Goal: Task Accomplishment & Management: Use online tool/utility

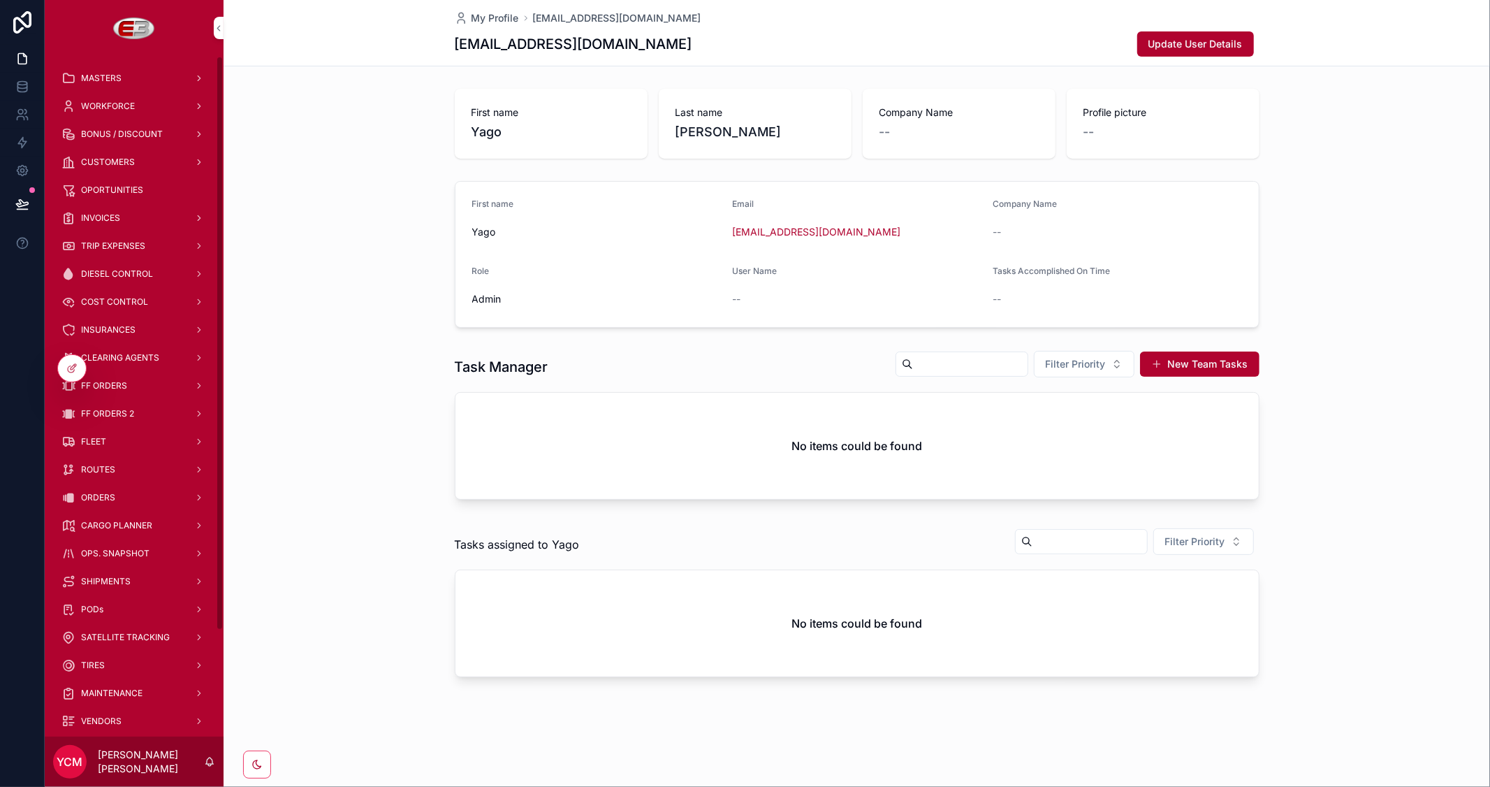
click at [126, 520] on span "CARGO PLANNER" at bounding box center [116, 525] width 71 height 11
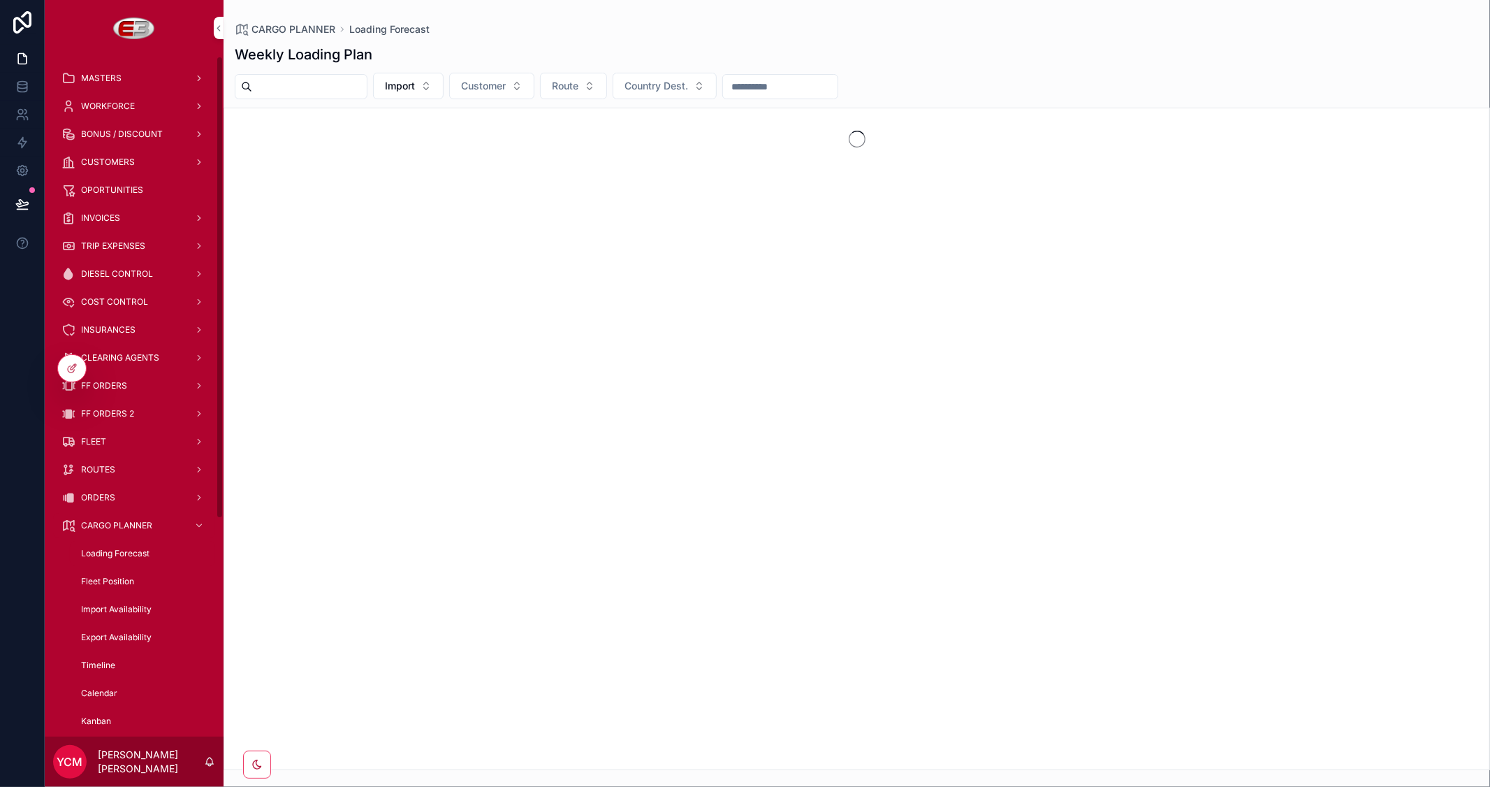
click at [113, 381] on span "FF ORDERS" at bounding box center [104, 385] width 46 height 11
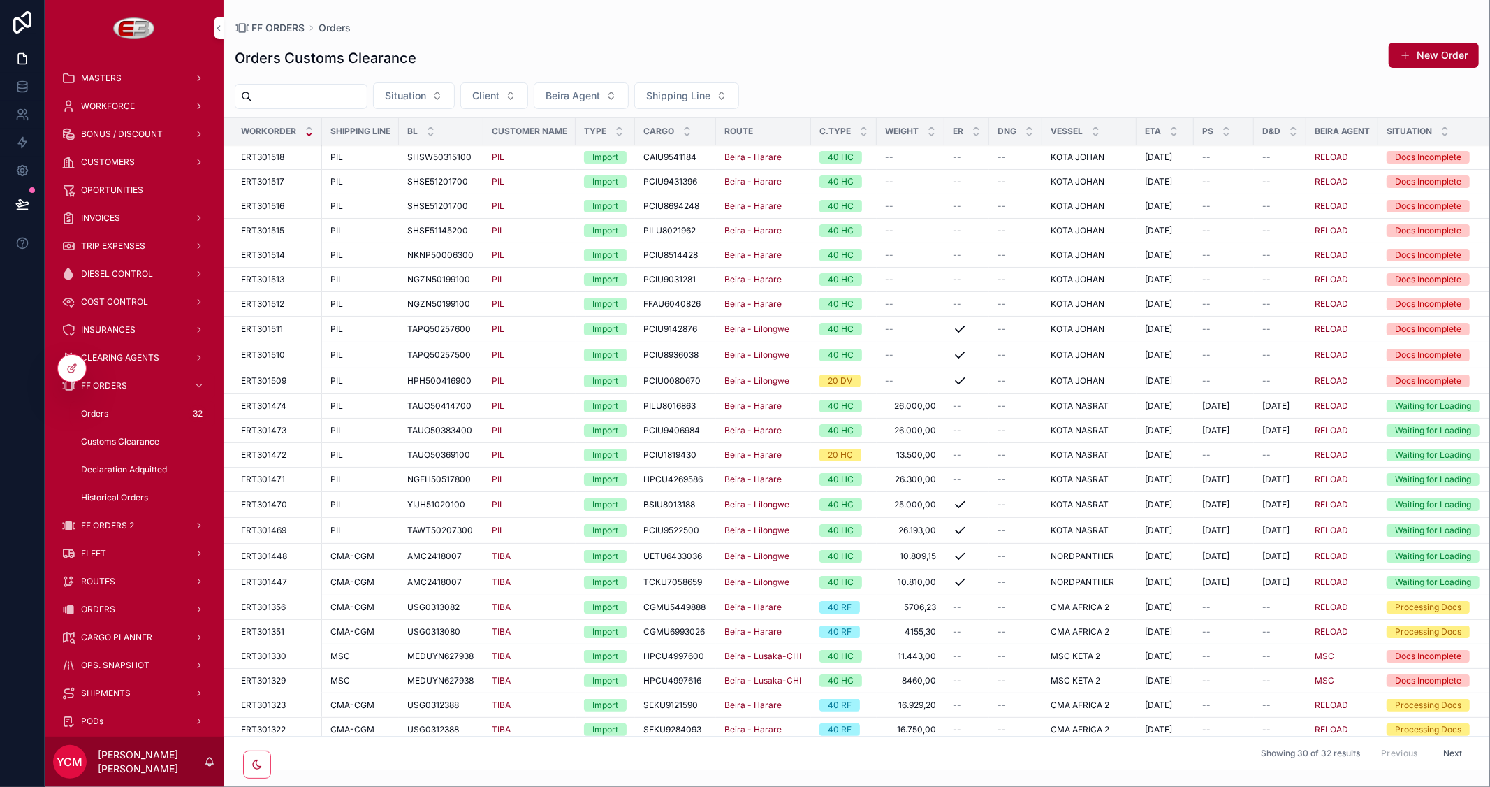
click at [528, 96] on button "Client" at bounding box center [494, 95] width 68 height 27
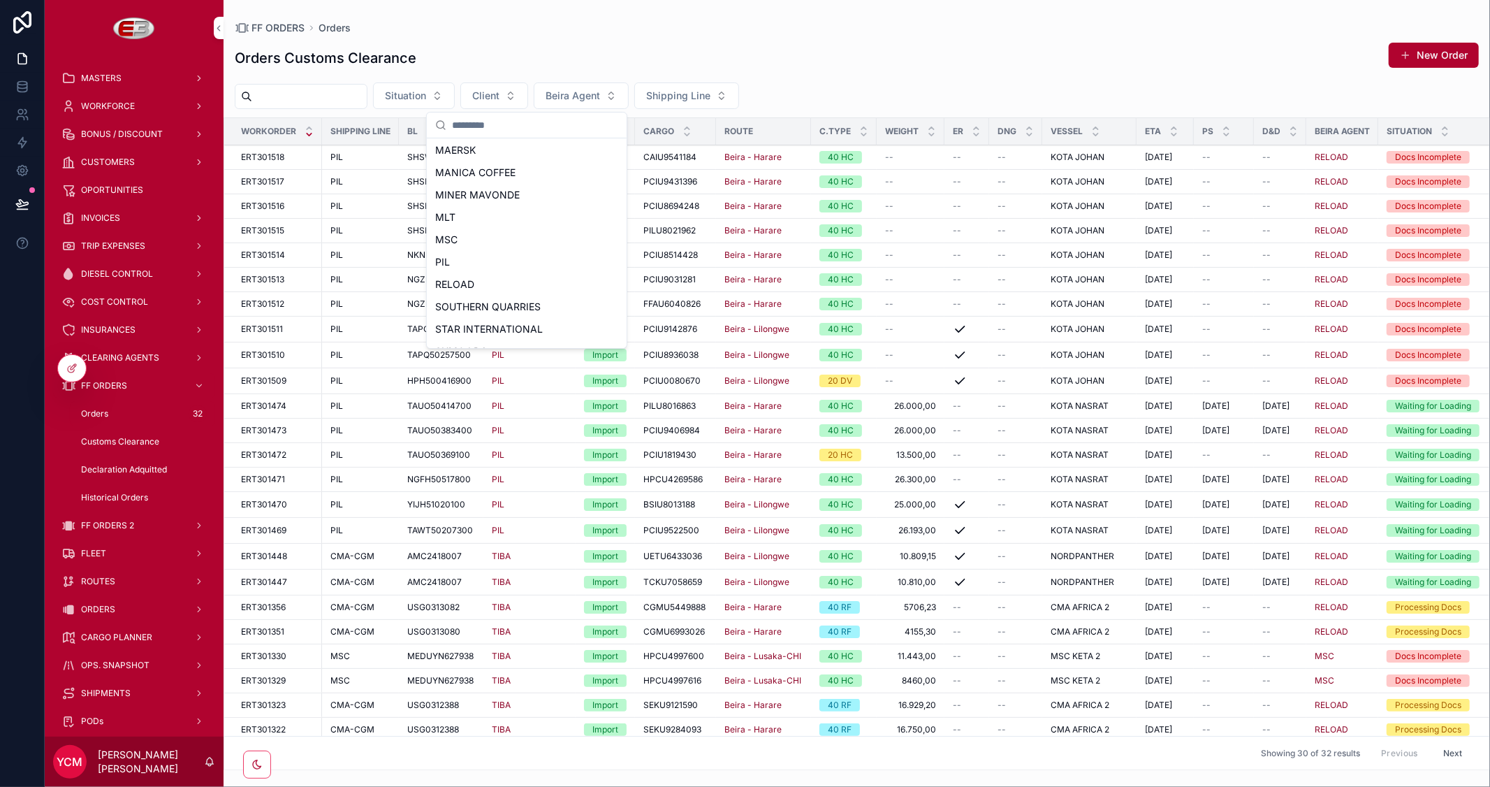
scroll to position [233, 0]
click at [474, 242] on div "MSC" at bounding box center [527, 232] width 194 height 22
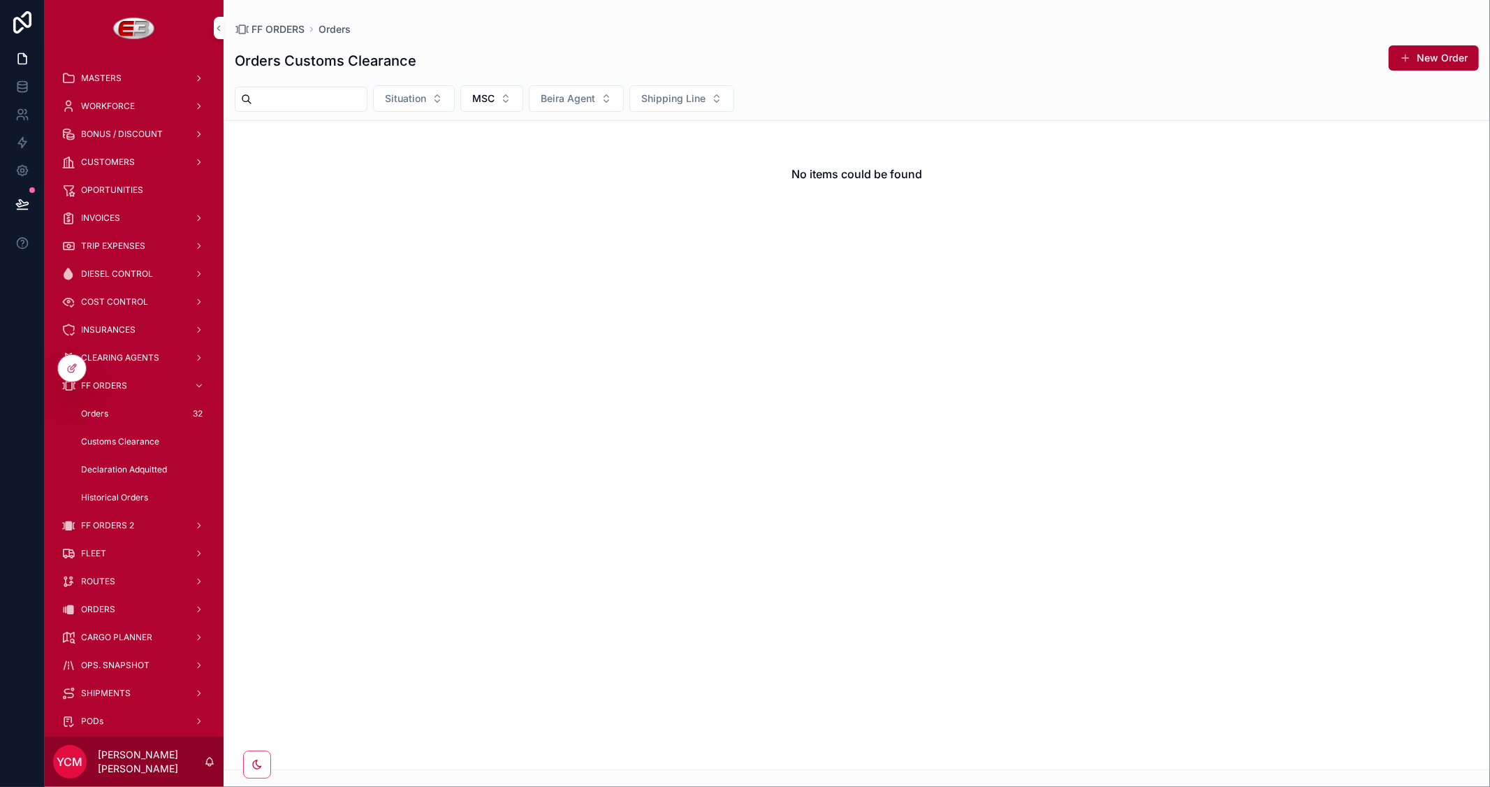
click at [523, 107] on button "MSC" at bounding box center [491, 98] width 63 height 27
click at [477, 260] on div "PIL" at bounding box center [525, 258] width 194 height 22
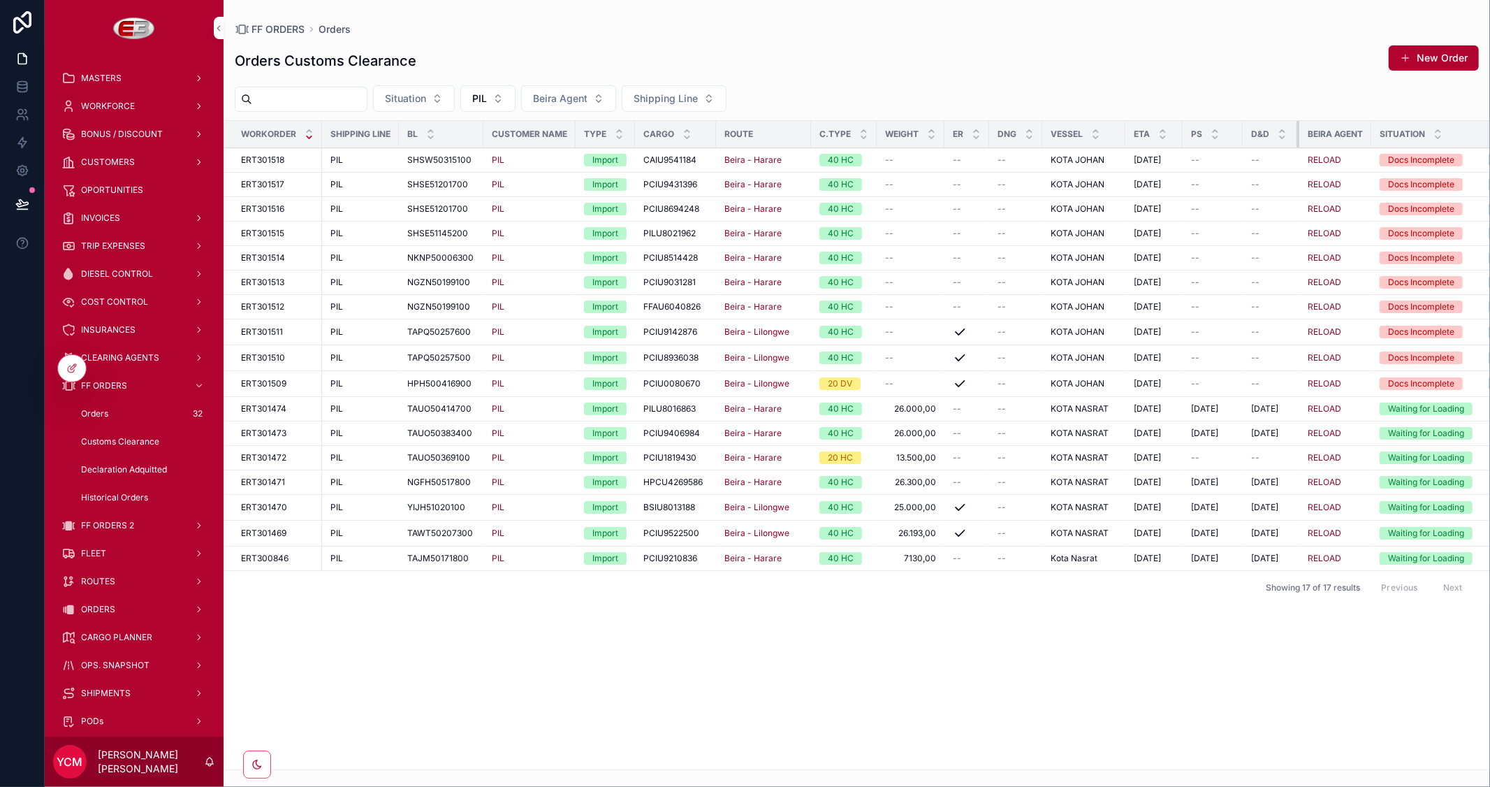
click at [1308, 137] on tr "Workorder Shipping Line BL Customer Name Type Cargo Route C.TYPE Weight ER DNG …" at bounding box center [1018, 134] width 1589 height 27
click at [101, 604] on span "ORDERS" at bounding box center [98, 609] width 34 height 11
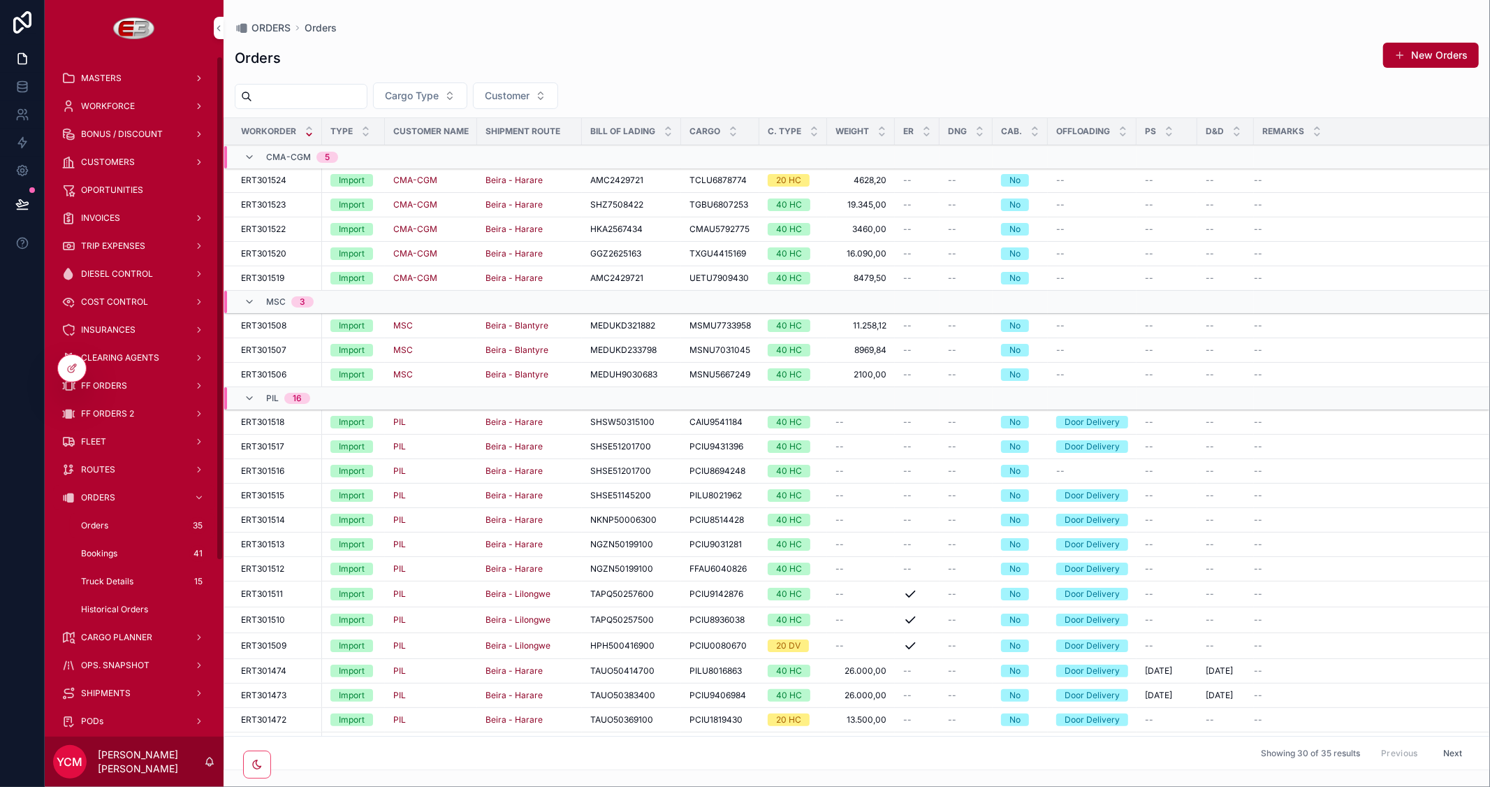
click at [142, 632] on span "CARGO PLANNER" at bounding box center [116, 636] width 71 height 11
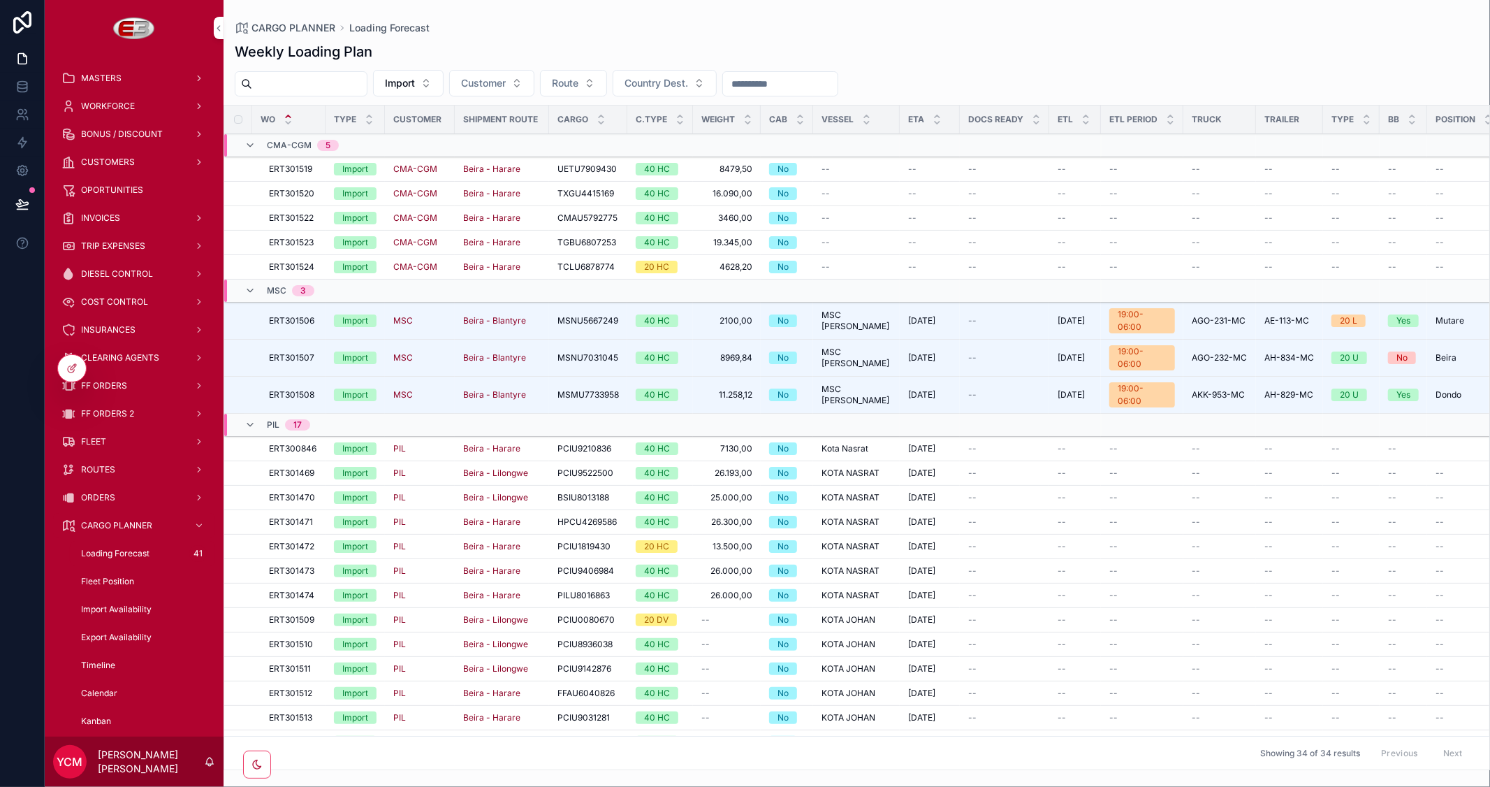
click at [0, 0] on span "Truck Allocation" at bounding box center [0, 0] width 0 height 0
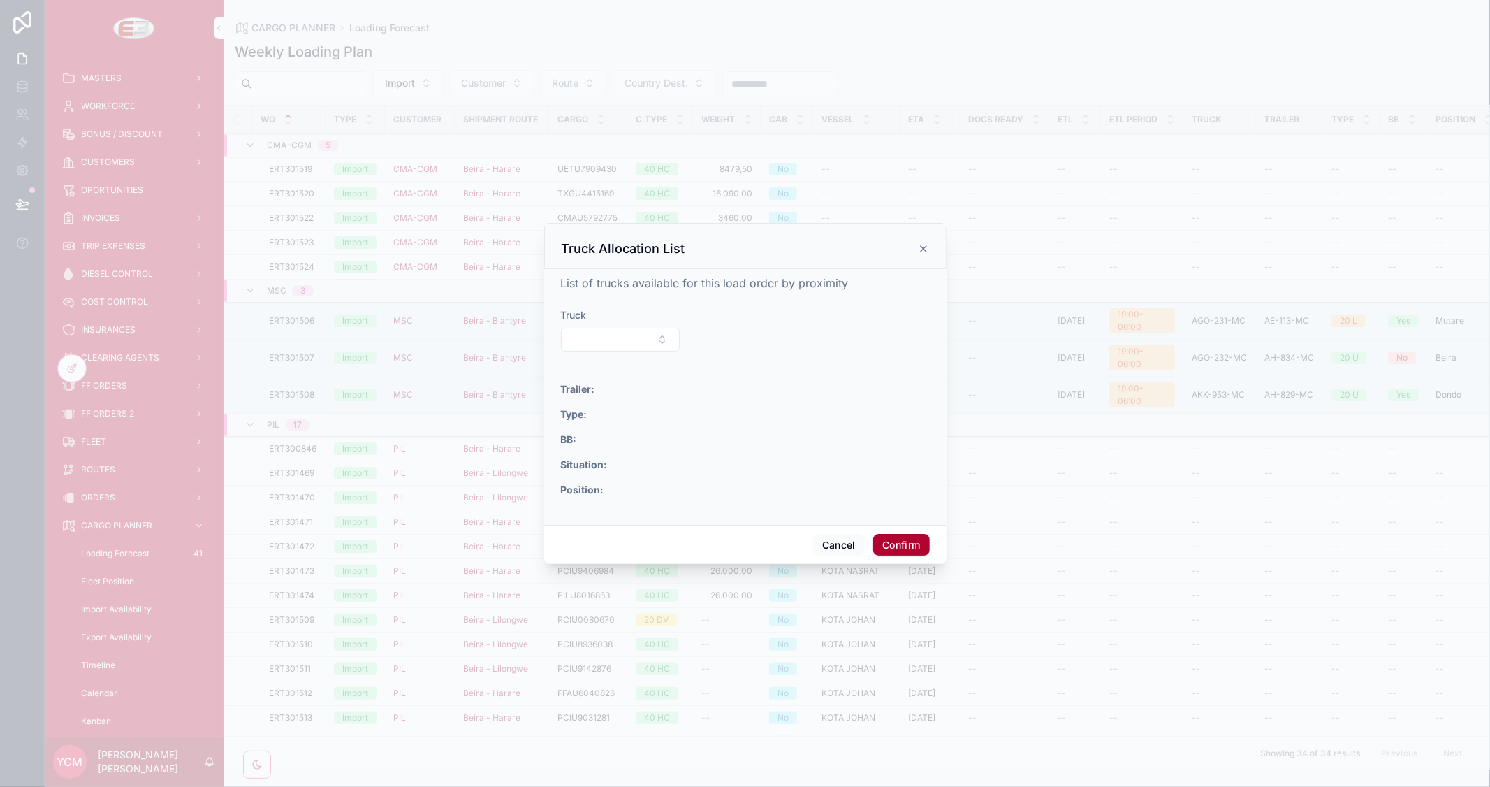
click at [624, 342] on button "Select Button" at bounding box center [620, 340] width 119 height 24
click at [594, 533] on div "AGO-235-MC" at bounding box center [620, 531] width 194 height 22
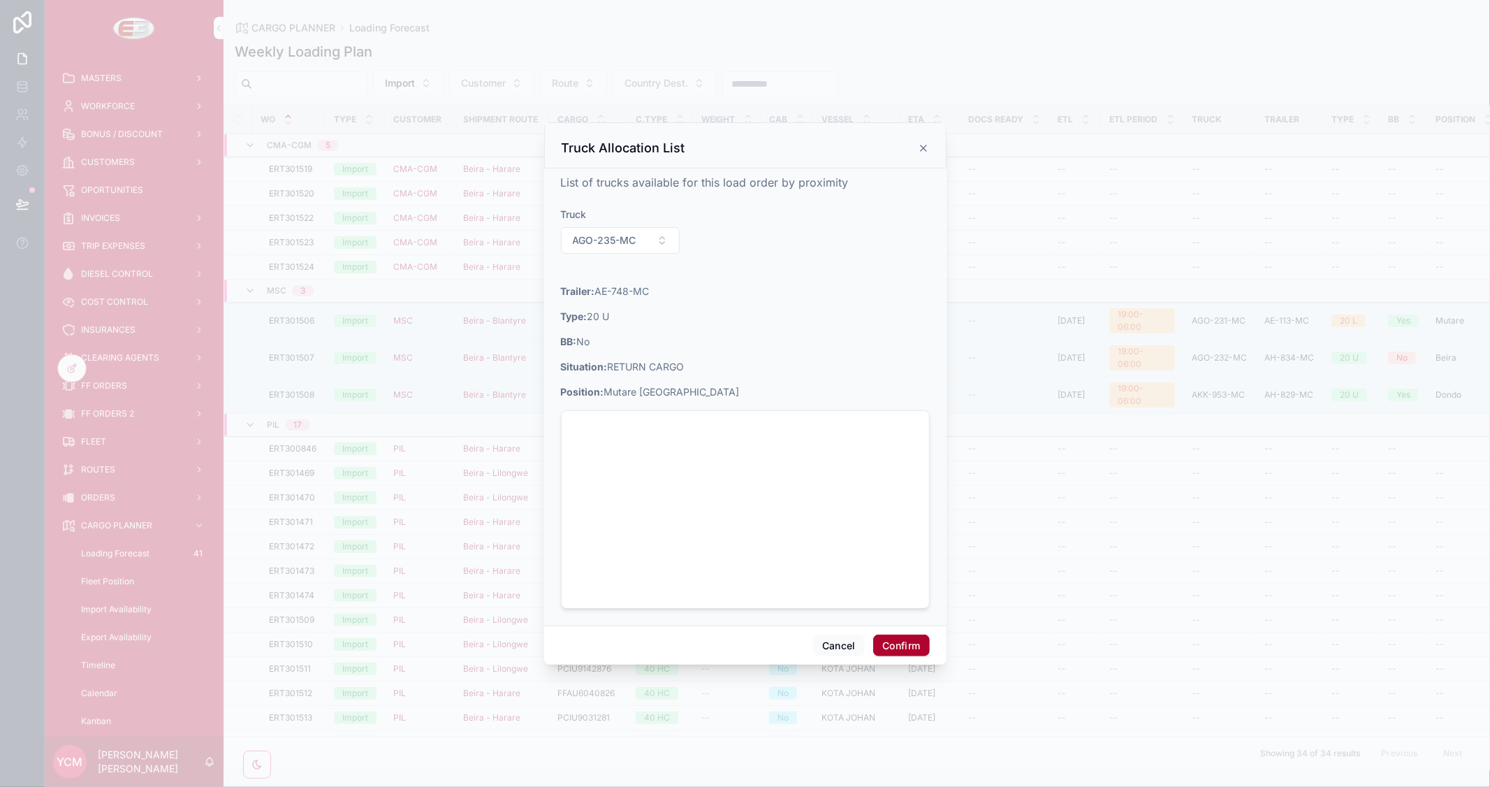
click at [908, 644] on button "Confirm" at bounding box center [901, 645] width 56 height 22
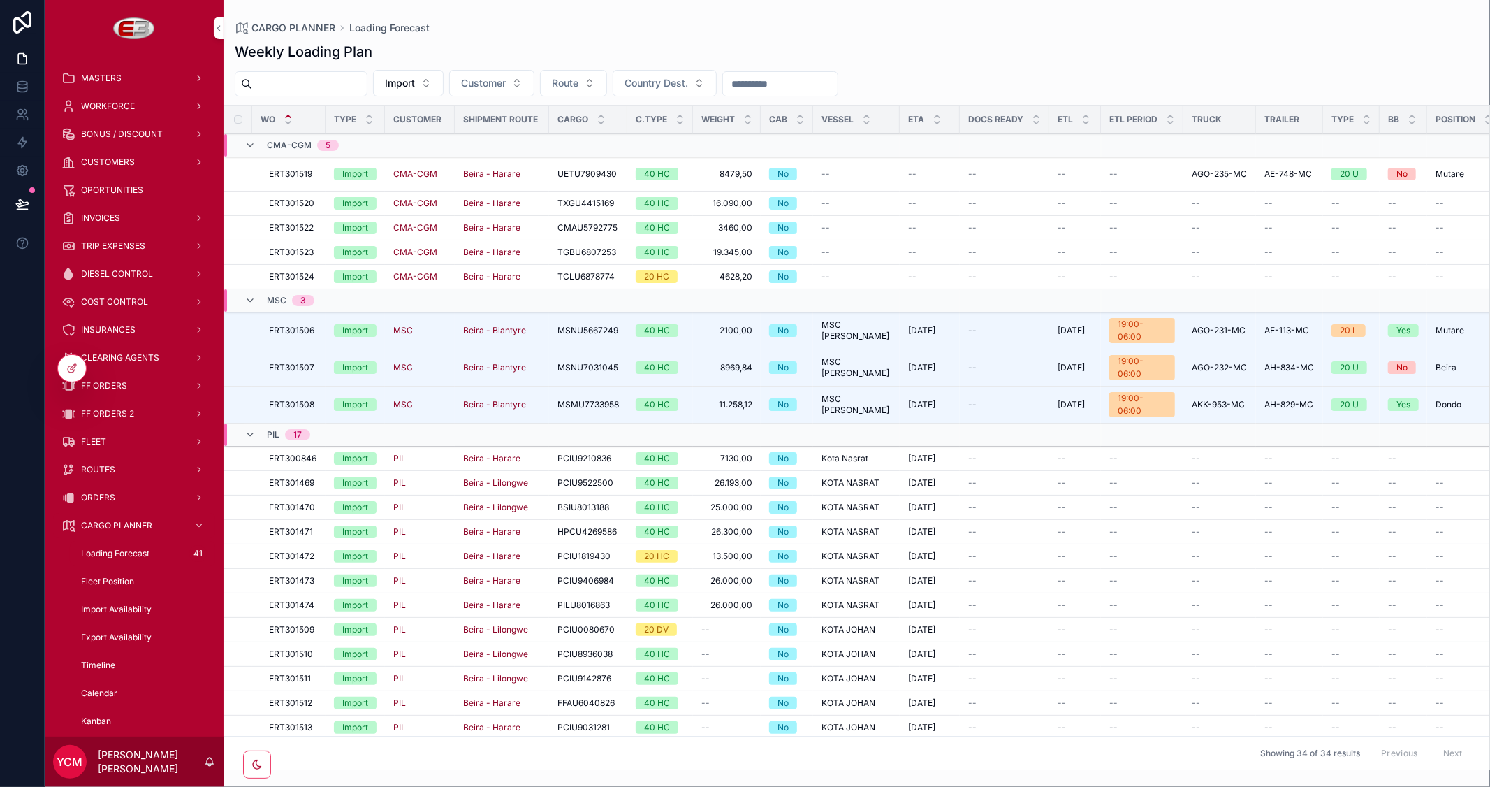
click at [0, 0] on button "Truck Allocation" at bounding box center [0, 0] width 0 height 0
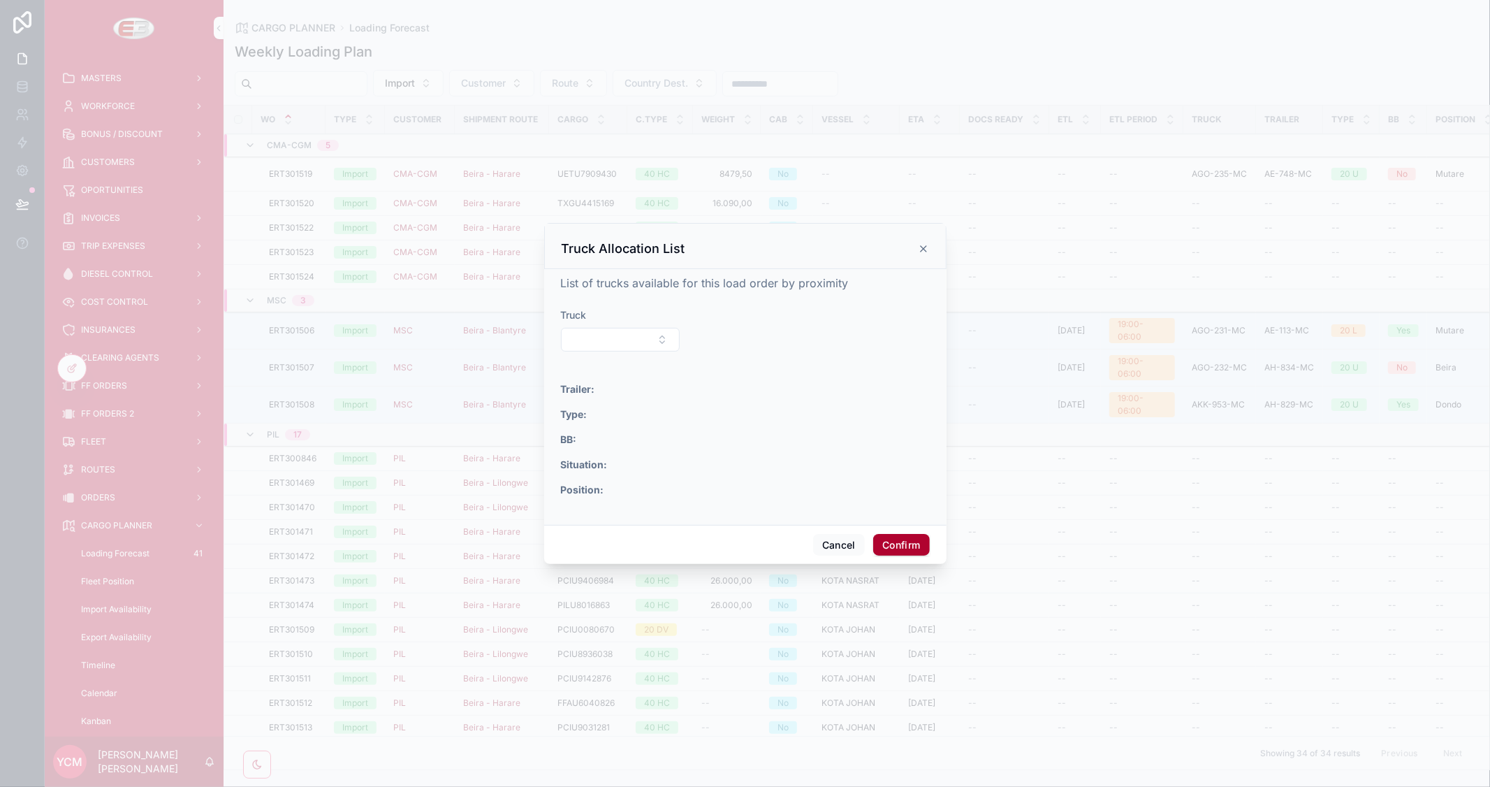
click at [655, 344] on button "Select Button" at bounding box center [620, 340] width 119 height 24
click at [615, 501] on div "AKK-962-MC" at bounding box center [620, 506] width 194 height 22
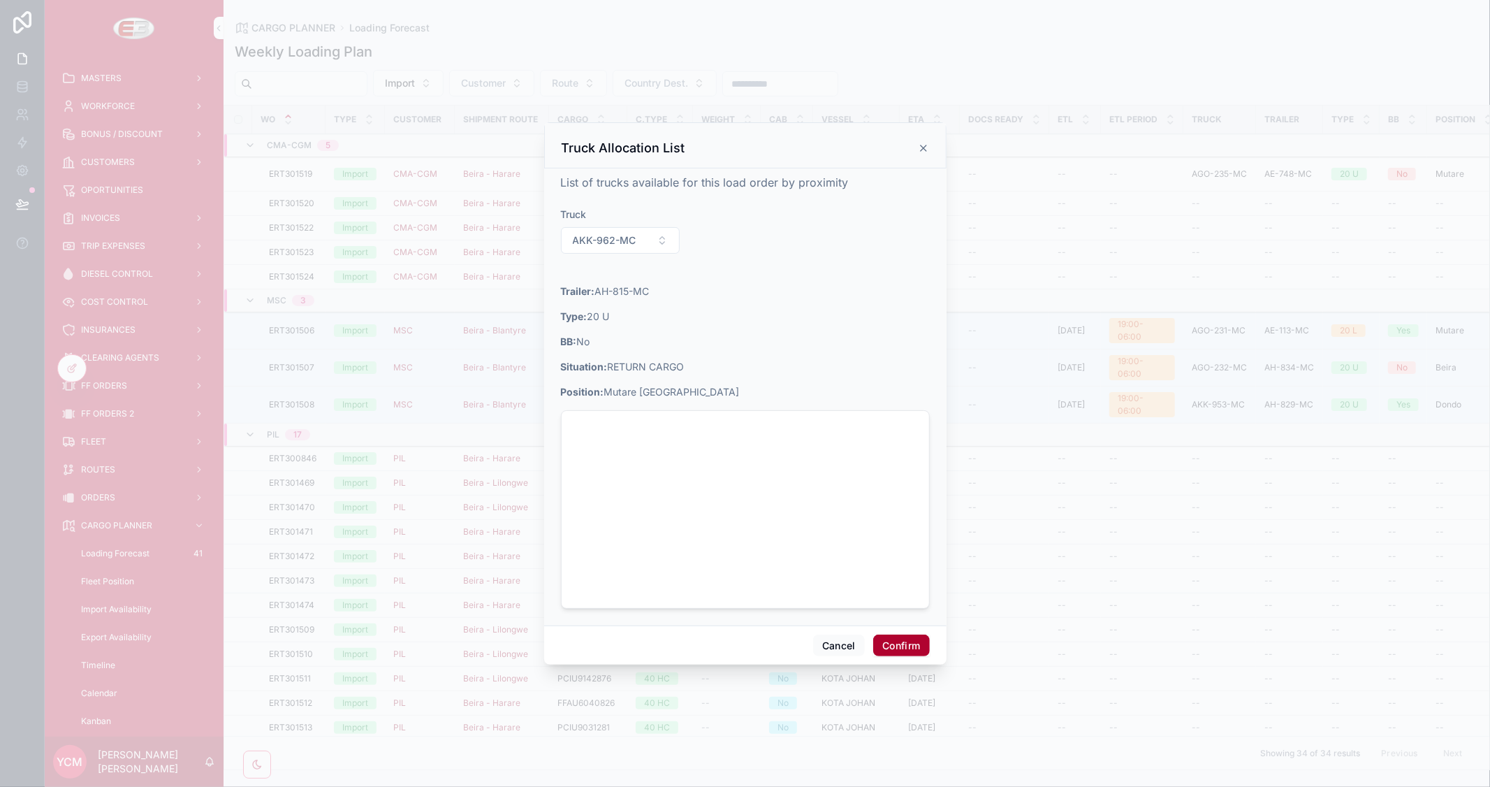
click at [905, 643] on button "Confirm" at bounding box center [901, 645] width 56 height 22
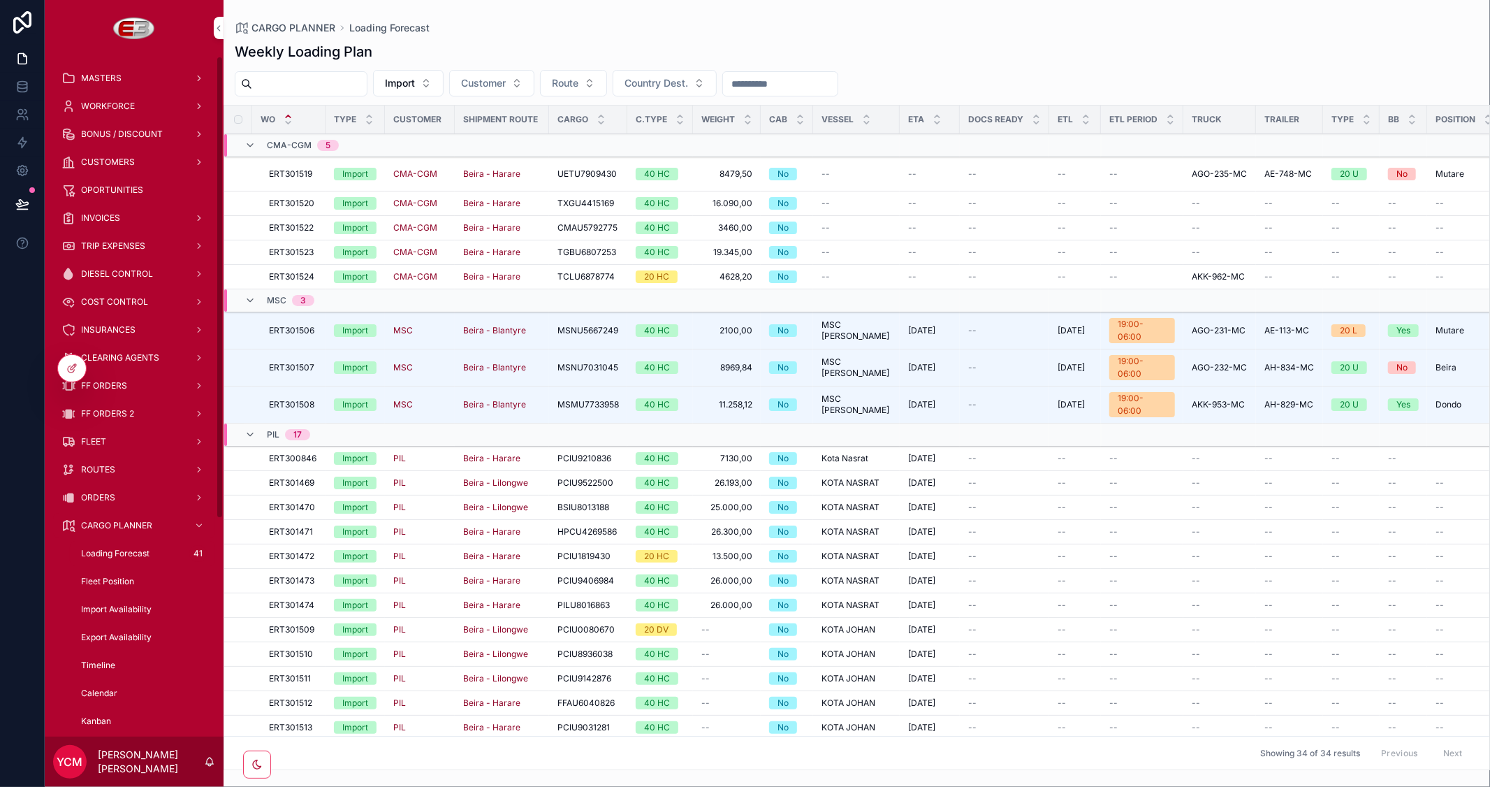
click at [108, 580] on span "Fleet Position" at bounding box center [107, 581] width 53 height 11
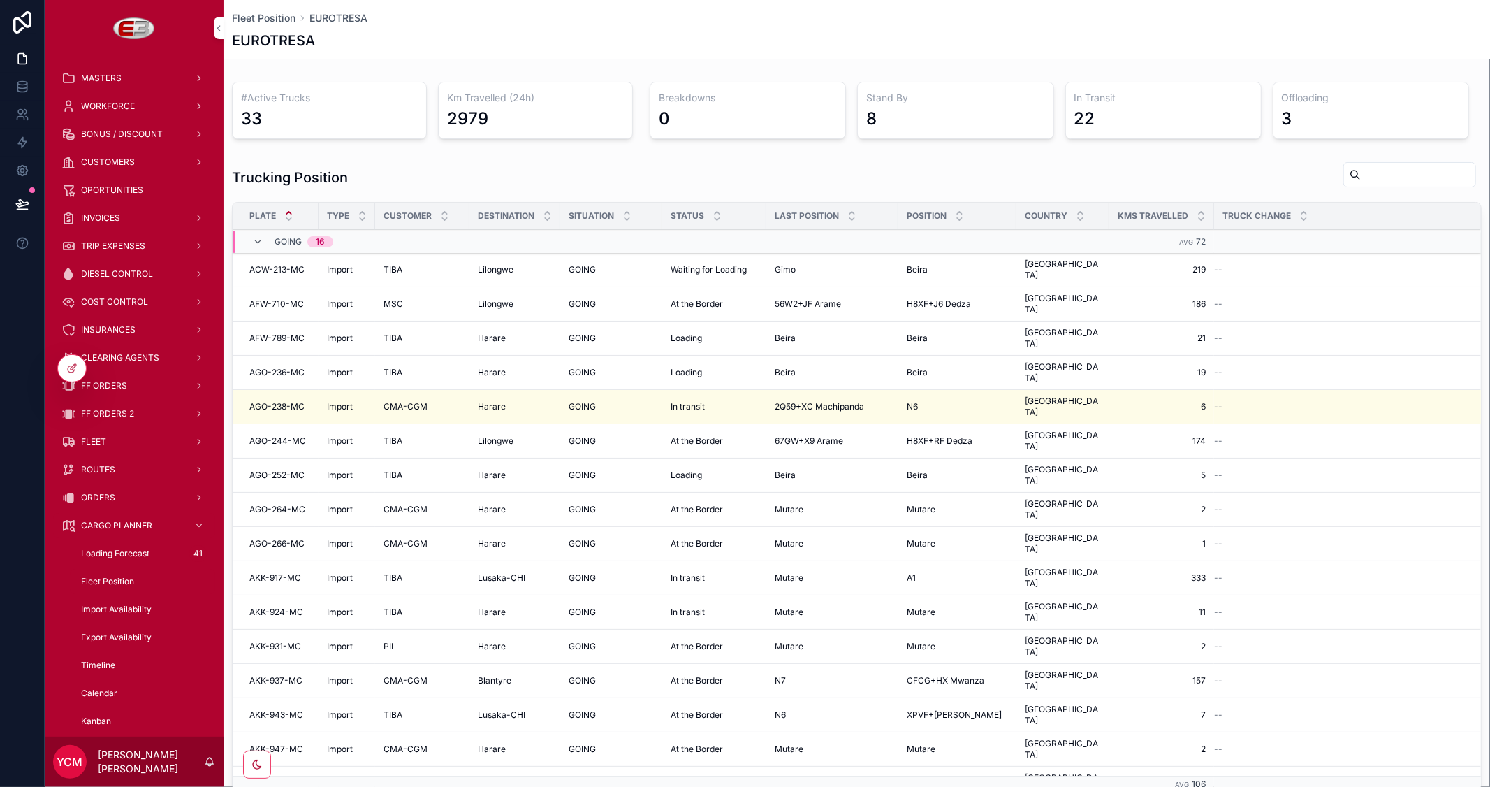
click at [0, 0] on span "Show Map" at bounding box center [0, 0] width 0 height 0
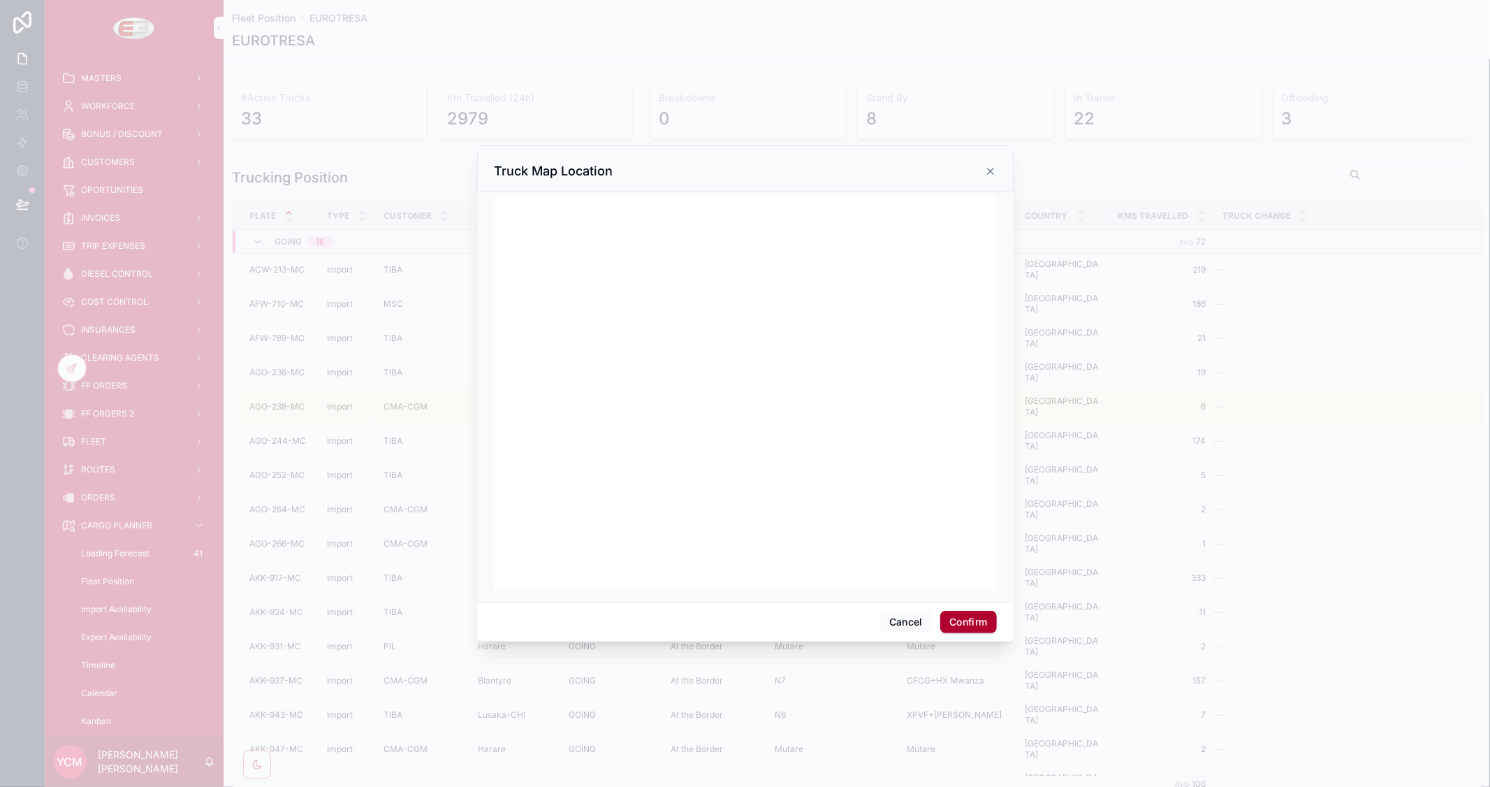
click at [991, 171] on icon at bounding box center [990, 171] width 11 height 11
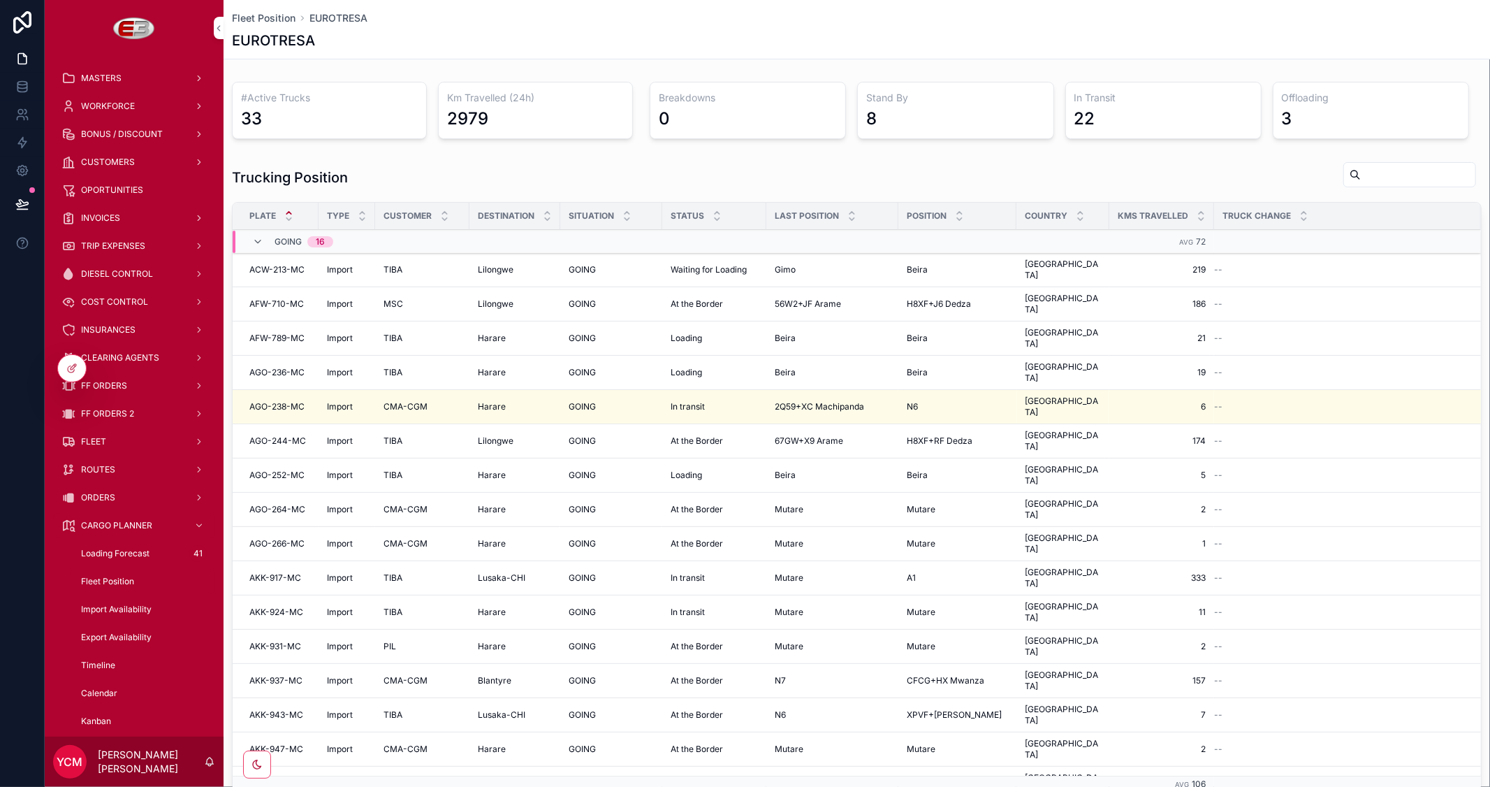
click at [1343, 163] on div "scrollable content" at bounding box center [1409, 174] width 133 height 25
click at [1361, 168] on input "scrollable content" at bounding box center [1418, 175] width 115 height 20
type input "******"
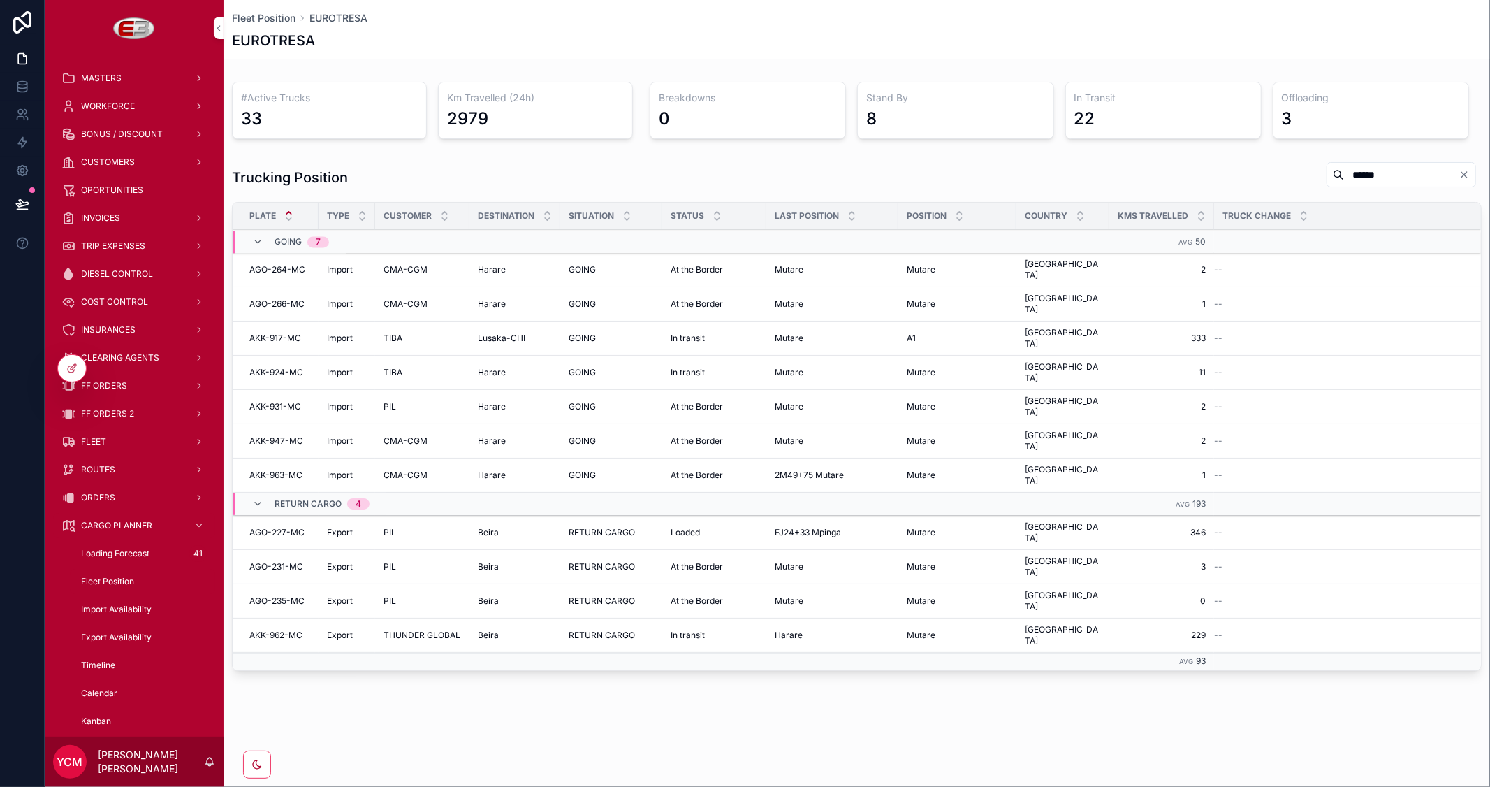
click at [1466, 171] on icon "Clear" at bounding box center [1464, 174] width 11 height 11
